Goal: Task Accomplishment & Management: Use online tool/utility

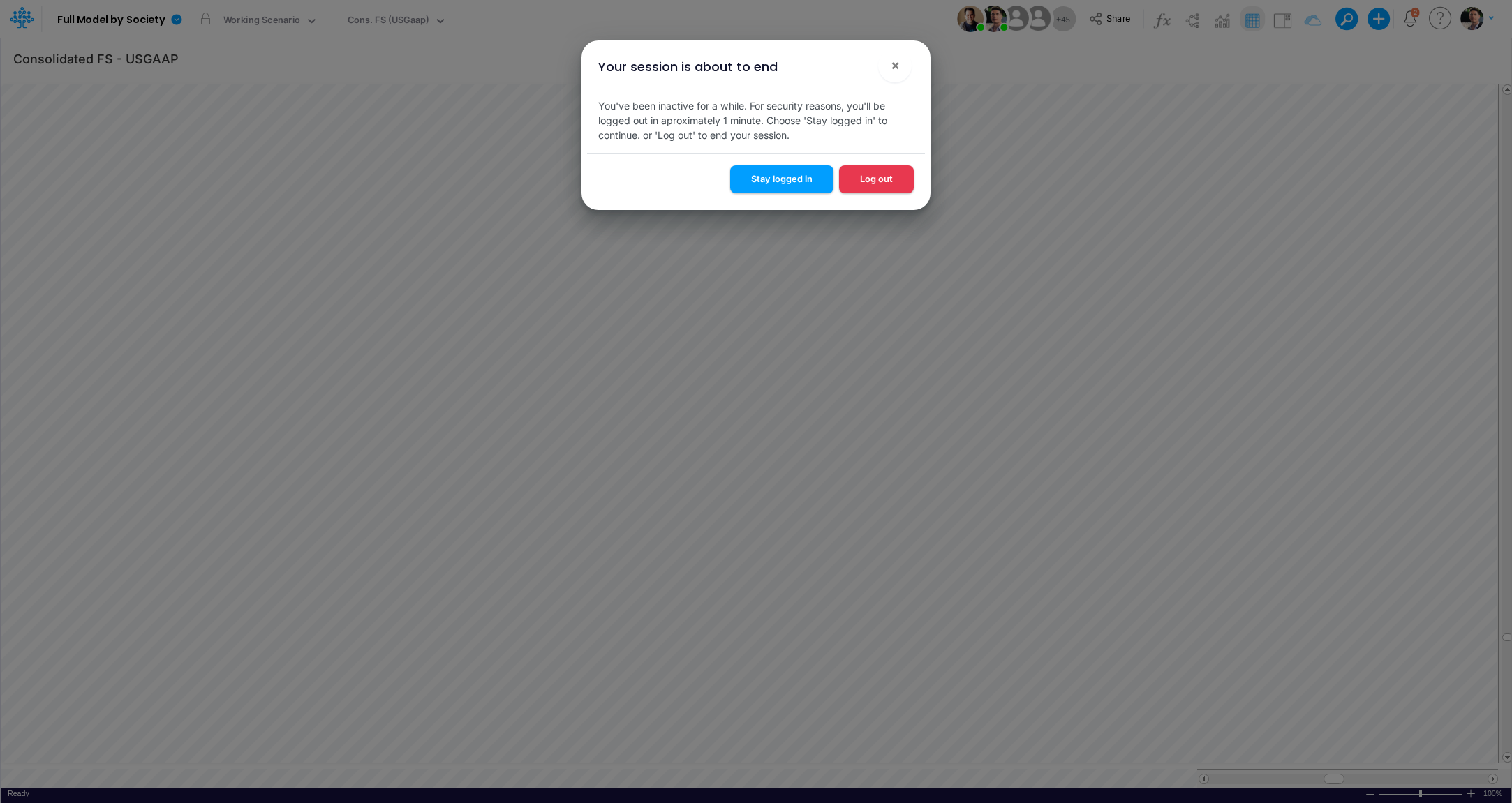
click at [790, 179] on button "Stay logged in" at bounding box center [782, 179] width 103 height 27
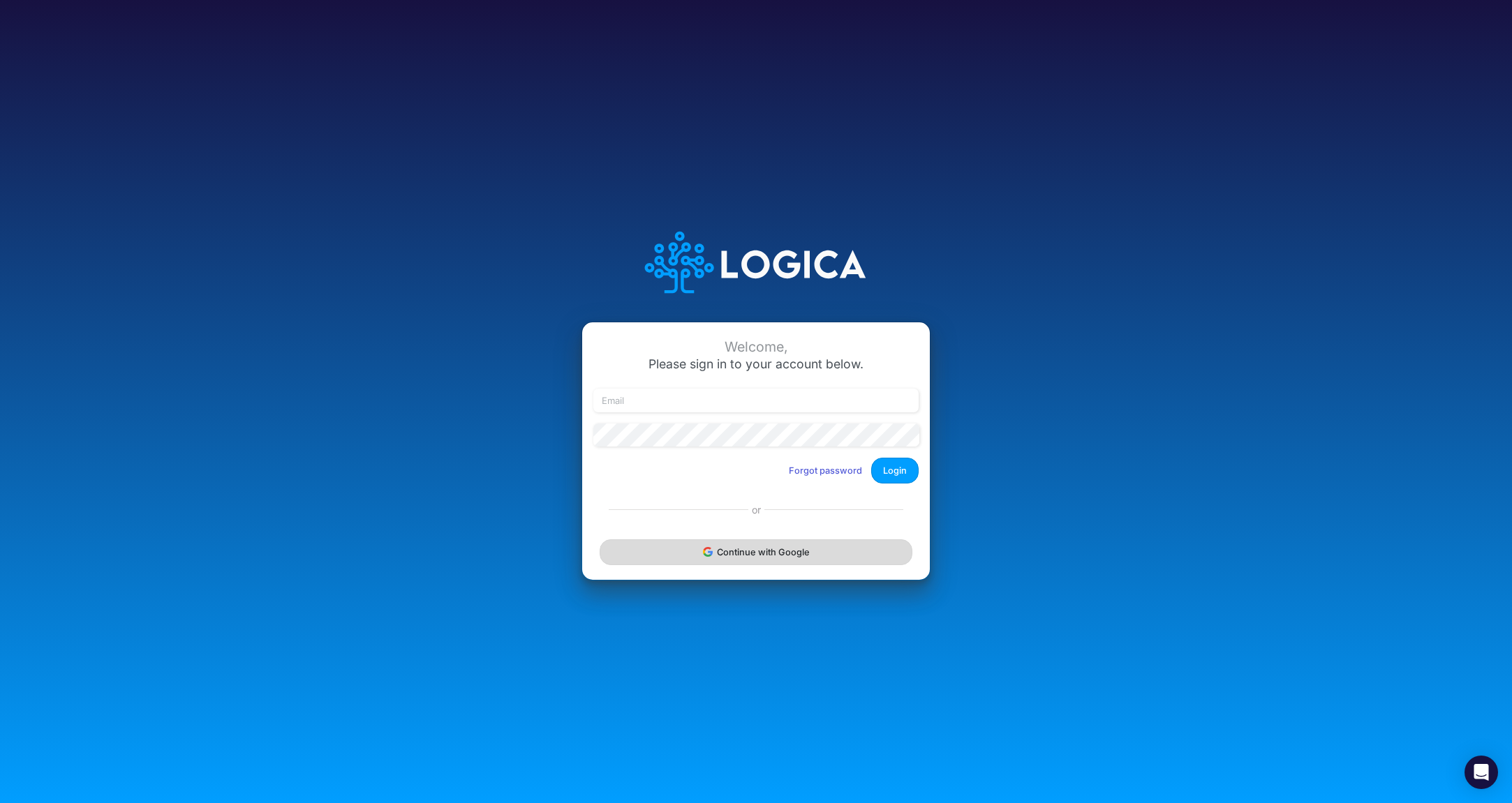
click at [763, 551] on button "Continue with Google" at bounding box center [755, 552] width 312 height 26
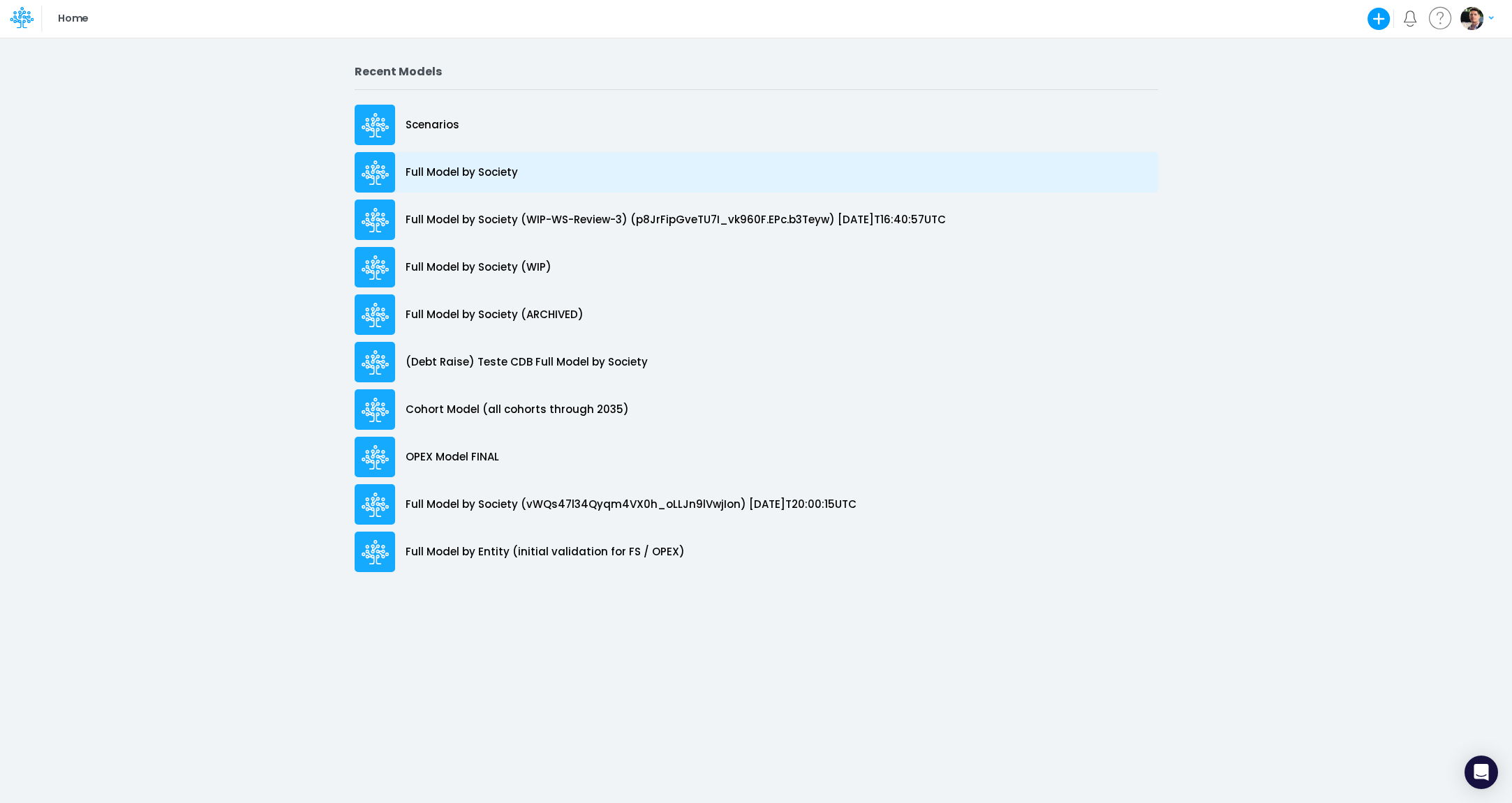
click at [459, 166] on p "Full Model by Society" at bounding box center [461, 173] width 112 height 16
